Goal: Transaction & Acquisition: Book appointment/travel/reservation

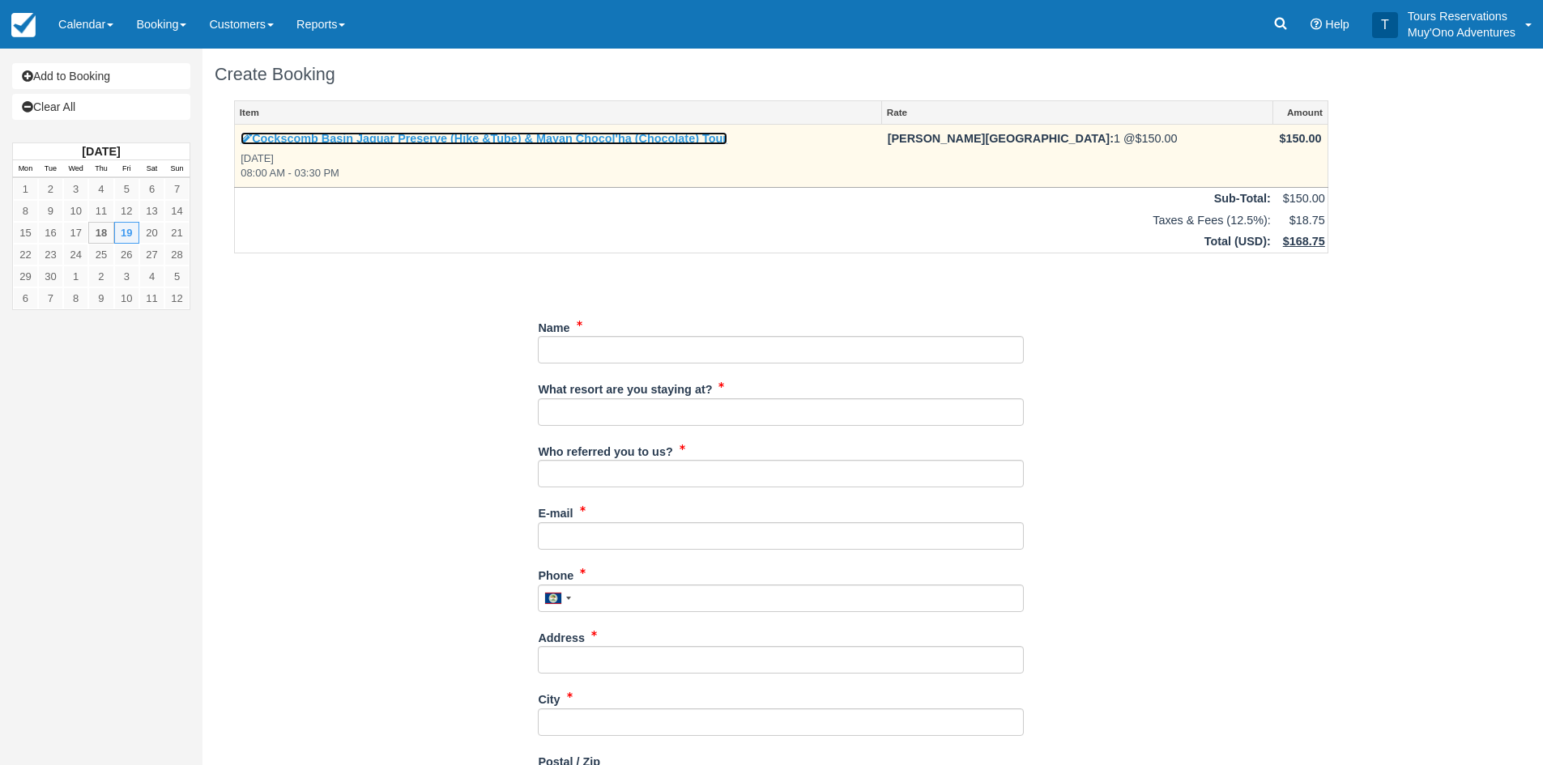
click at [501, 143] on link "Cockscomb Basin Jaguar Preserve (Hike &Tube) & Mayan Chocol'ha (Chocolate) Tour" at bounding box center [484, 138] width 487 height 13
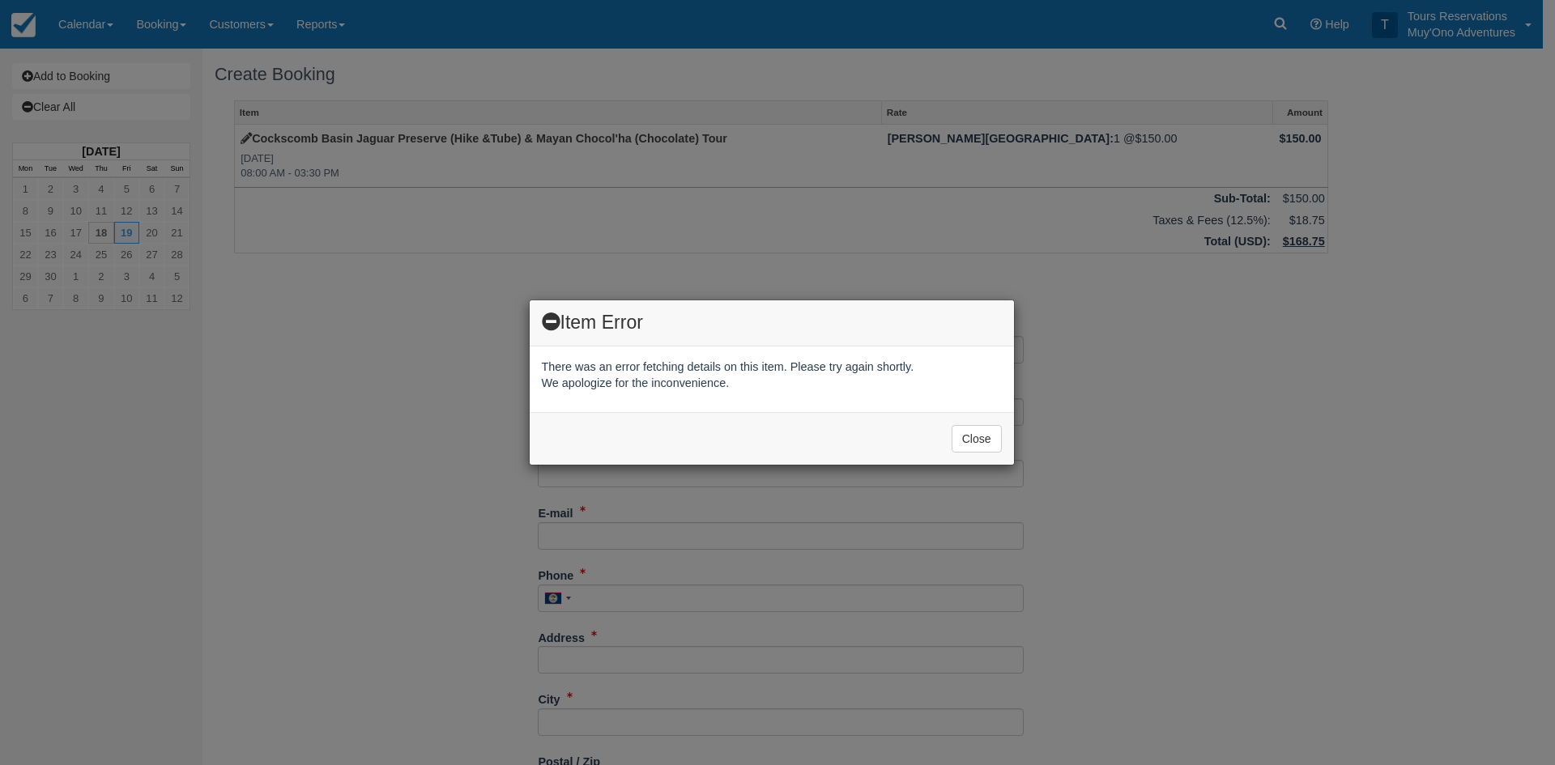
click at [164, 20] on div "Item Error There was an error fetching details on this item. Please try again s…" at bounding box center [777, 382] width 1555 height 765
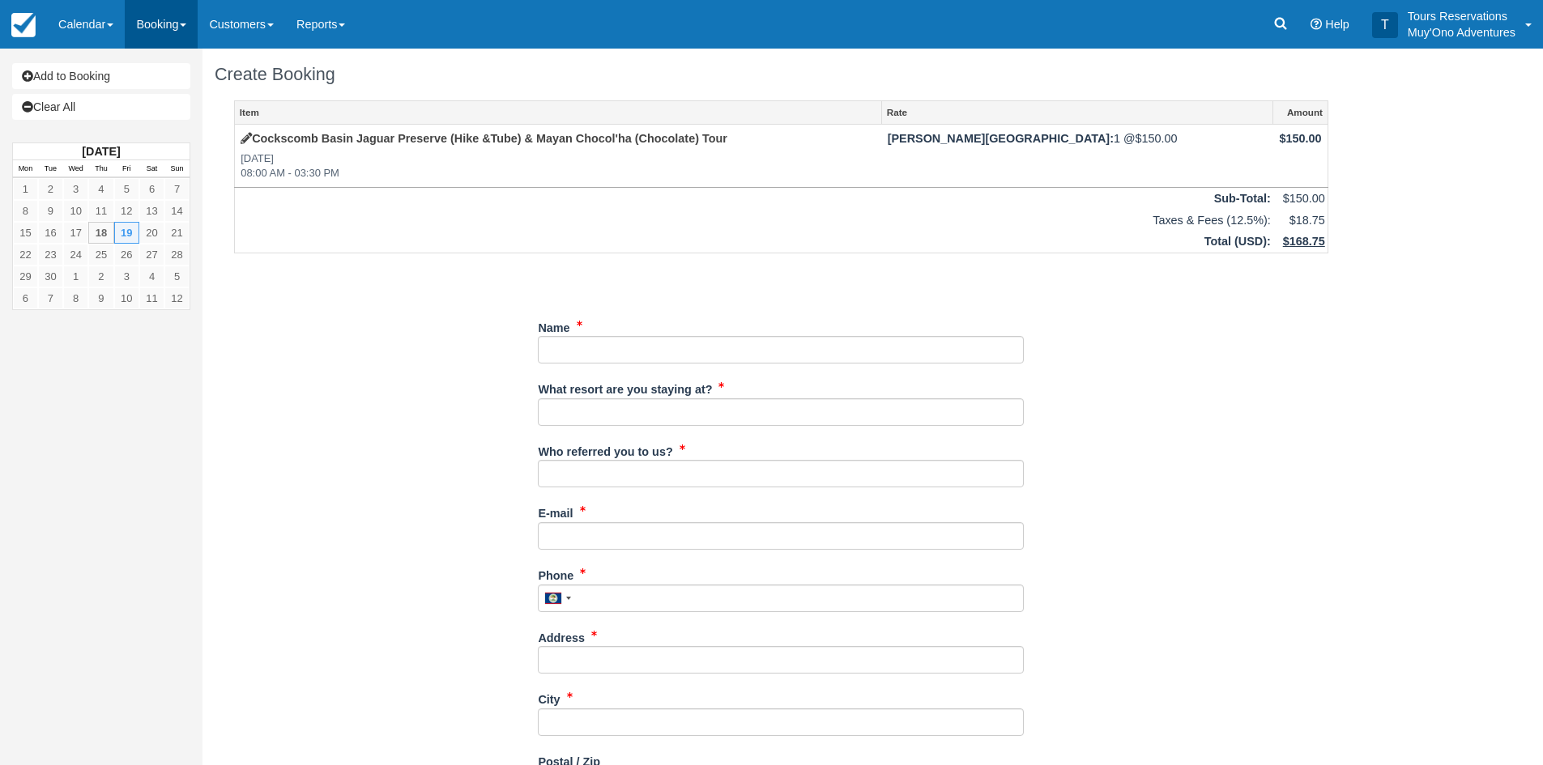
click at [163, 23] on link "Booking" at bounding box center [161, 24] width 73 height 49
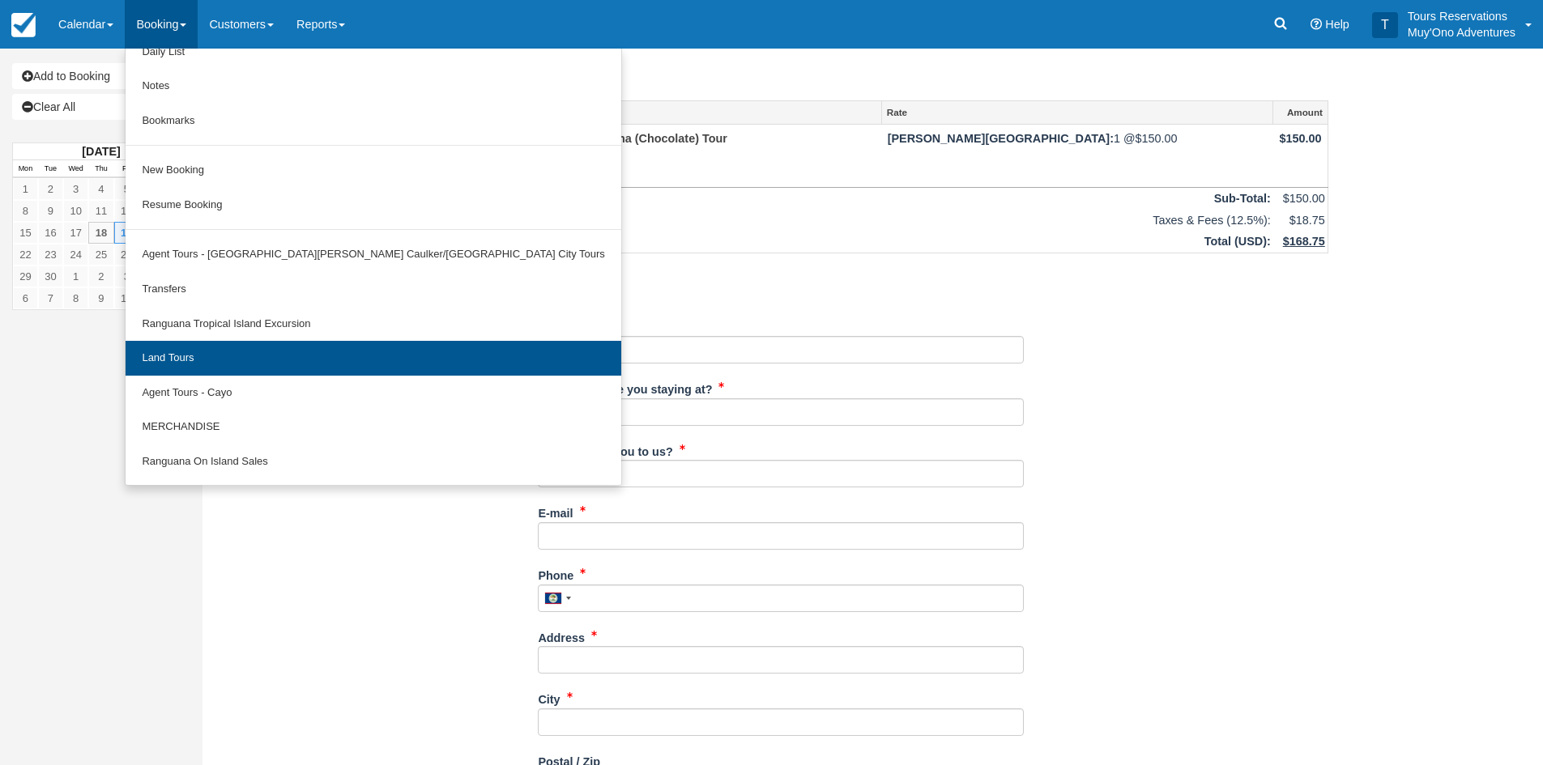
scroll to position [81, 0]
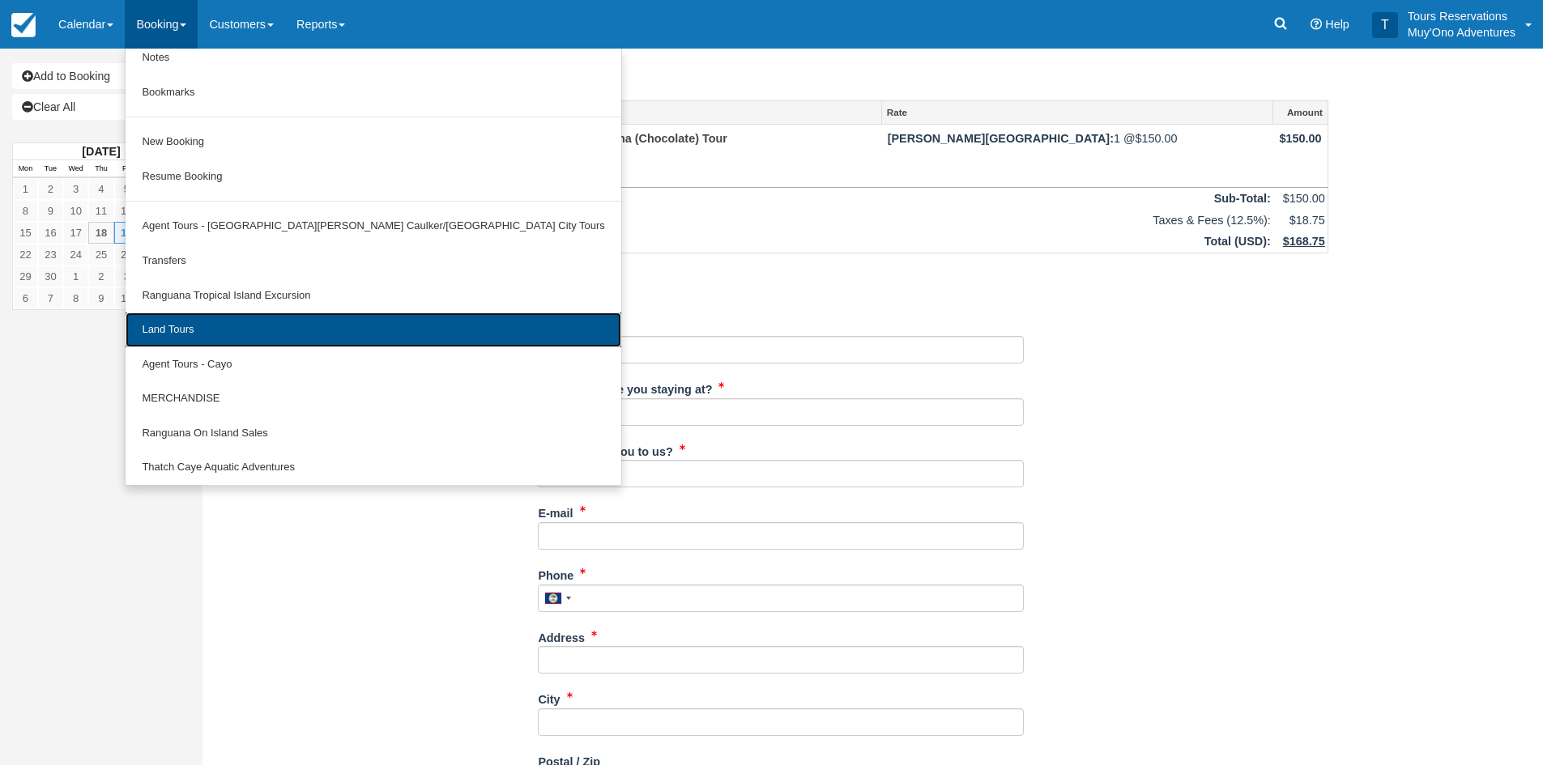
click at [202, 336] on link "Land Tours" at bounding box center [373, 330] width 495 height 35
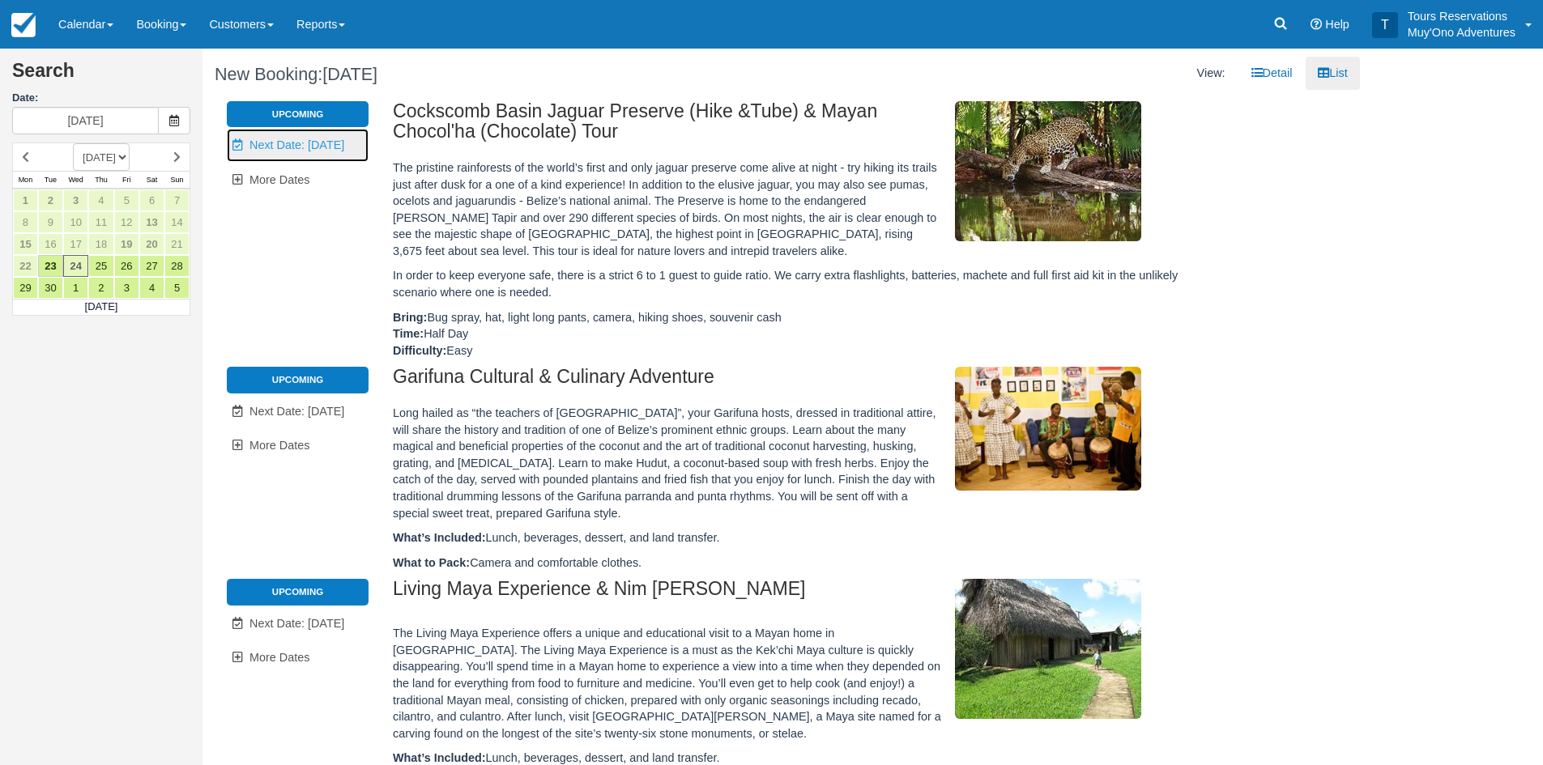
click at [277, 144] on span "Next Date: [DATE]" at bounding box center [296, 145] width 95 height 13
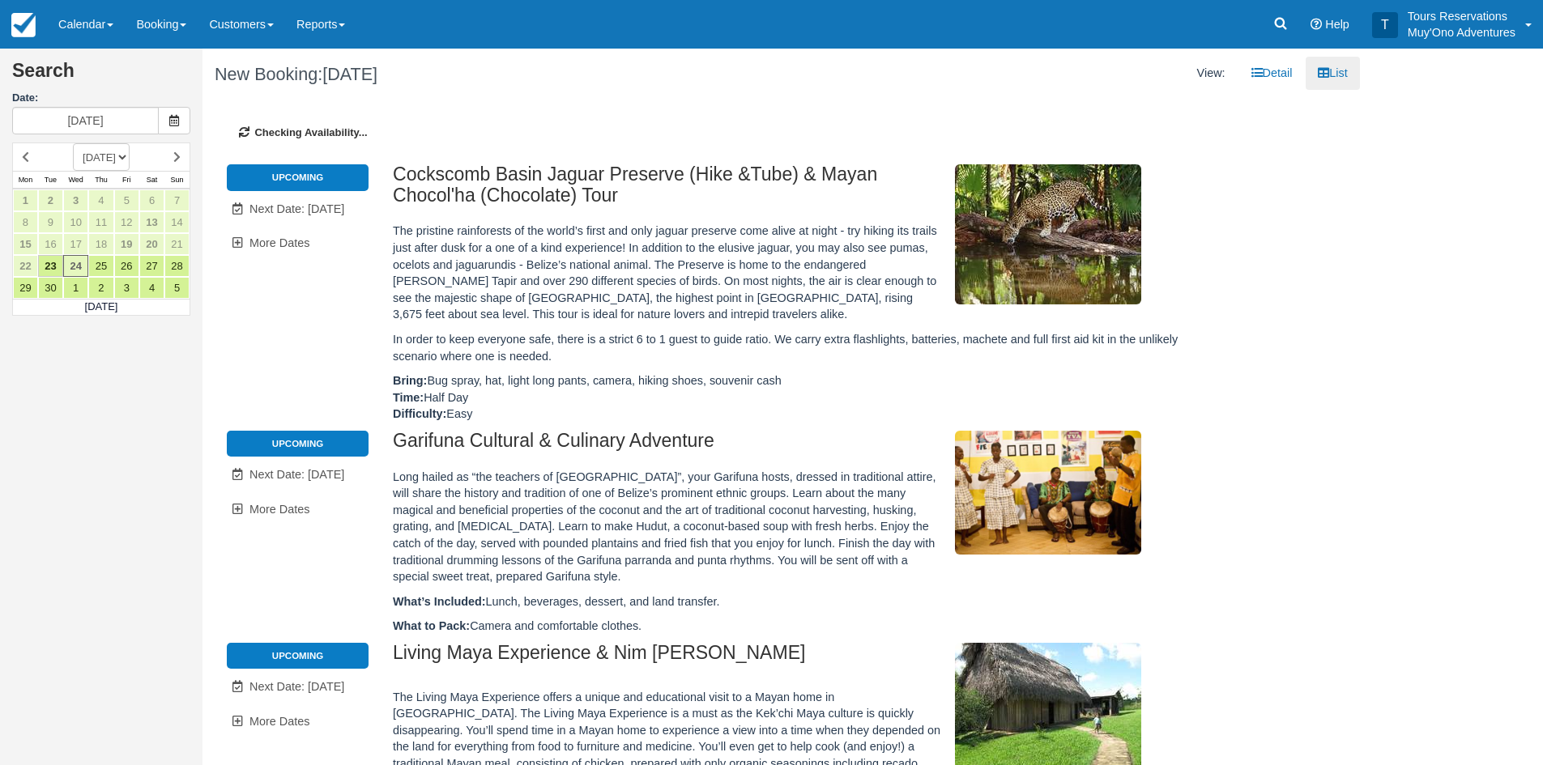
type input "10/09/25"
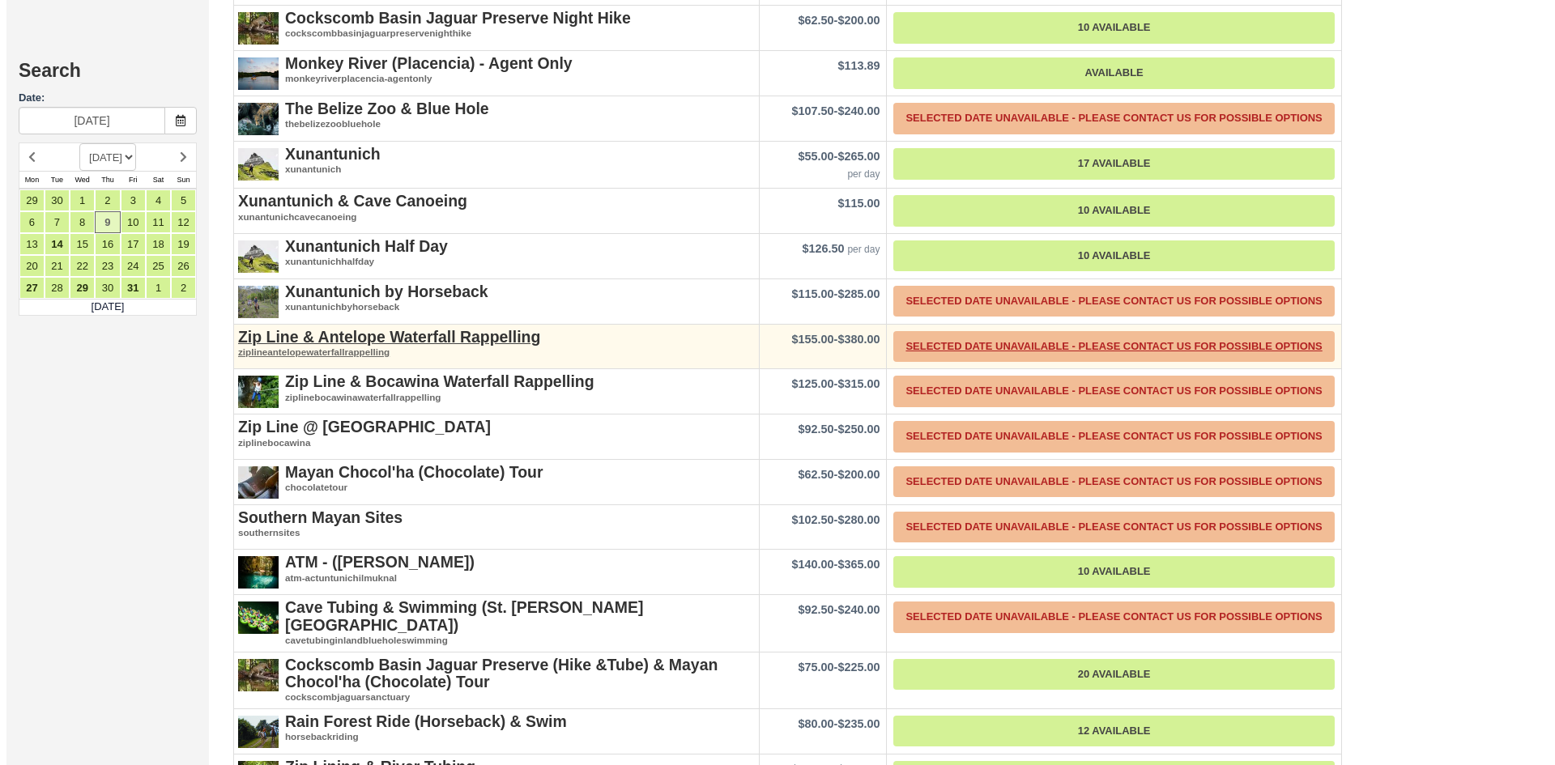
scroll to position [1293, 0]
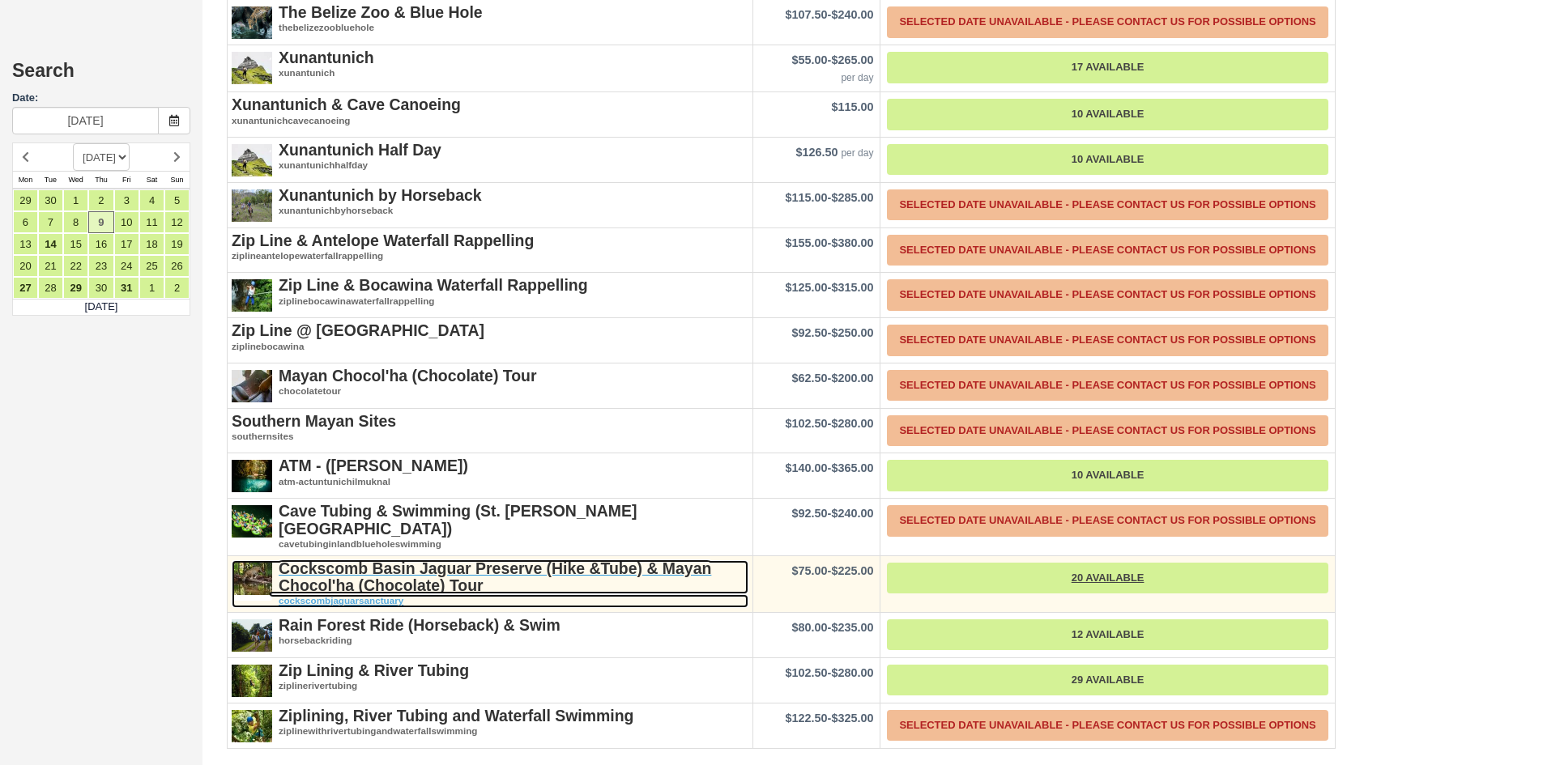
click at [360, 576] on strong "Cockscomb Basin Jaguar Preserve (Hike &Tube) & Mayan Chocol'ha (Chocolate) Tour" at bounding box center [495, 577] width 433 height 35
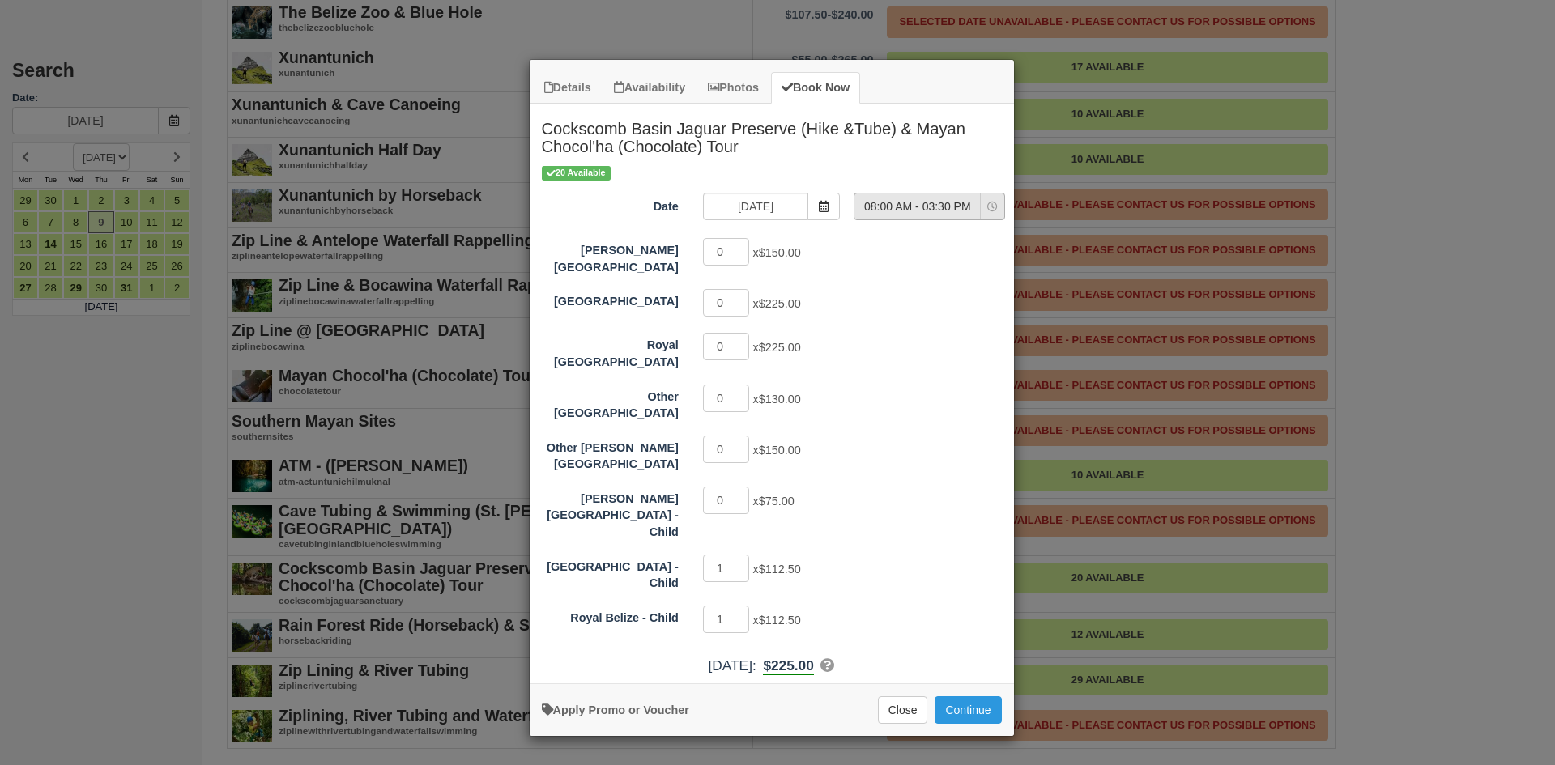
click at [872, 203] on span "08:00 AM - 03:30 PM" at bounding box center [918, 206] width 126 height 16
click at [922, 233] on span "08:00 AM - 03:30 PM" at bounding box center [921, 236] width 99 height 15
select select "0"
